Goal: Information Seeking & Learning: Learn about a topic

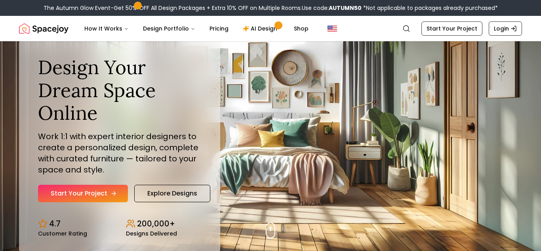
click at [111, 194] on icon "Hero section" at bounding box center [114, 193] width 6 height 6
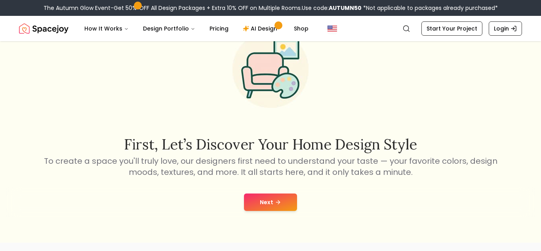
scroll to position [47, 0]
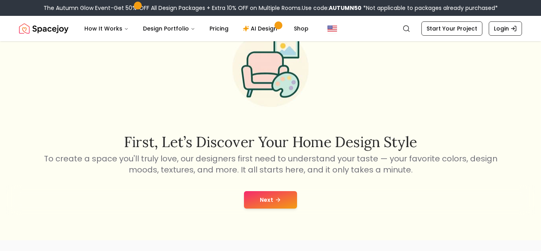
click at [259, 204] on button "Next" at bounding box center [270, 199] width 53 height 17
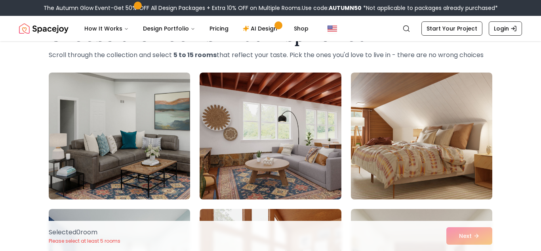
scroll to position [32, 0]
